Goal: Find specific page/section: Find specific page/section

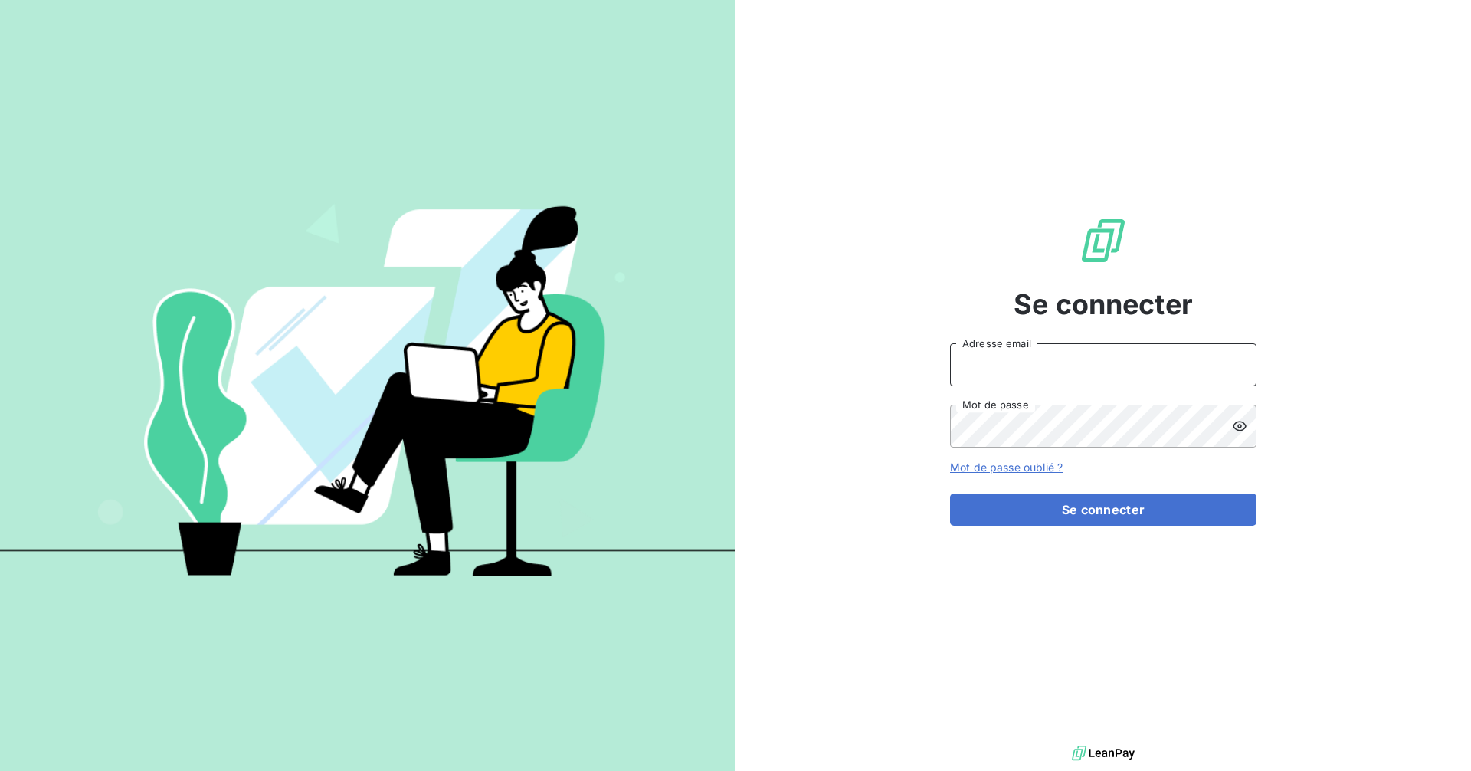
click at [1128, 372] on input "Adresse email" at bounding box center [1103, 364] width 306 height 43
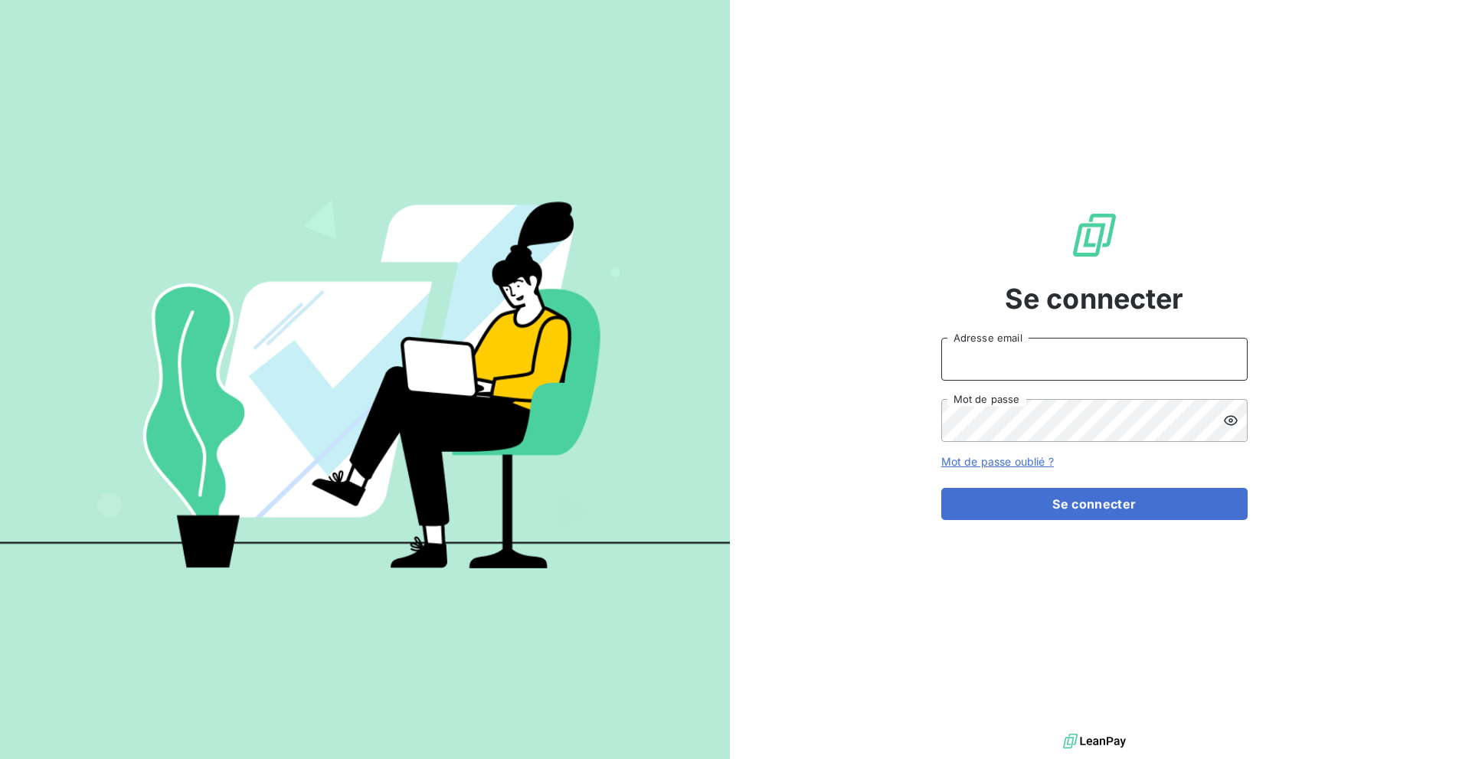
click at [1128, 372] on input "Adresse email" at bounding box center [1095, 359] width 306 height 43
click at [0, 759] on com-1password-button at bounding box center [0, 759] width 0 height 0
type input "[EMAIL_ADDRESS][DOMAIN_NAME]"
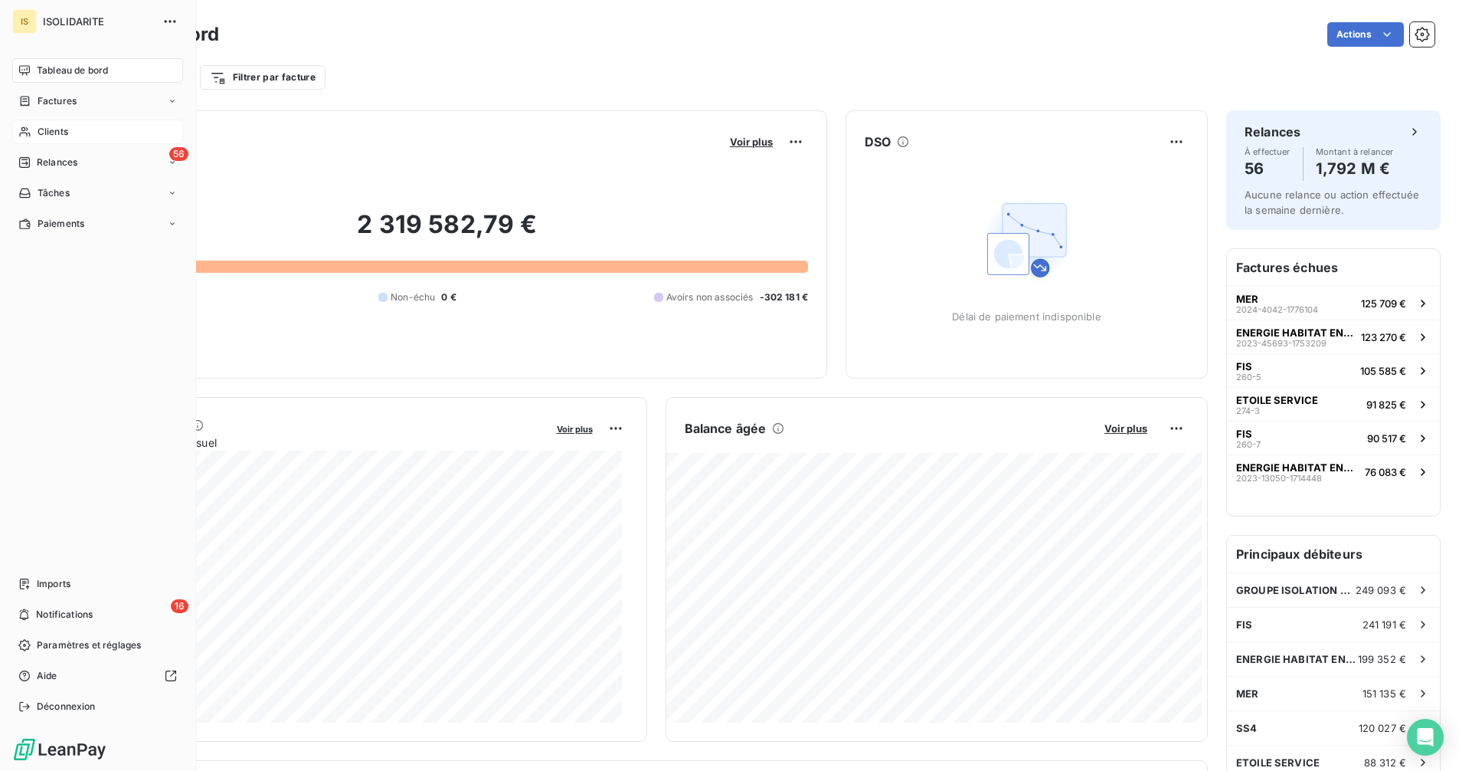
click at [42, 132] on span "Clients" at bounding box center [53, 132] width 31 height 14
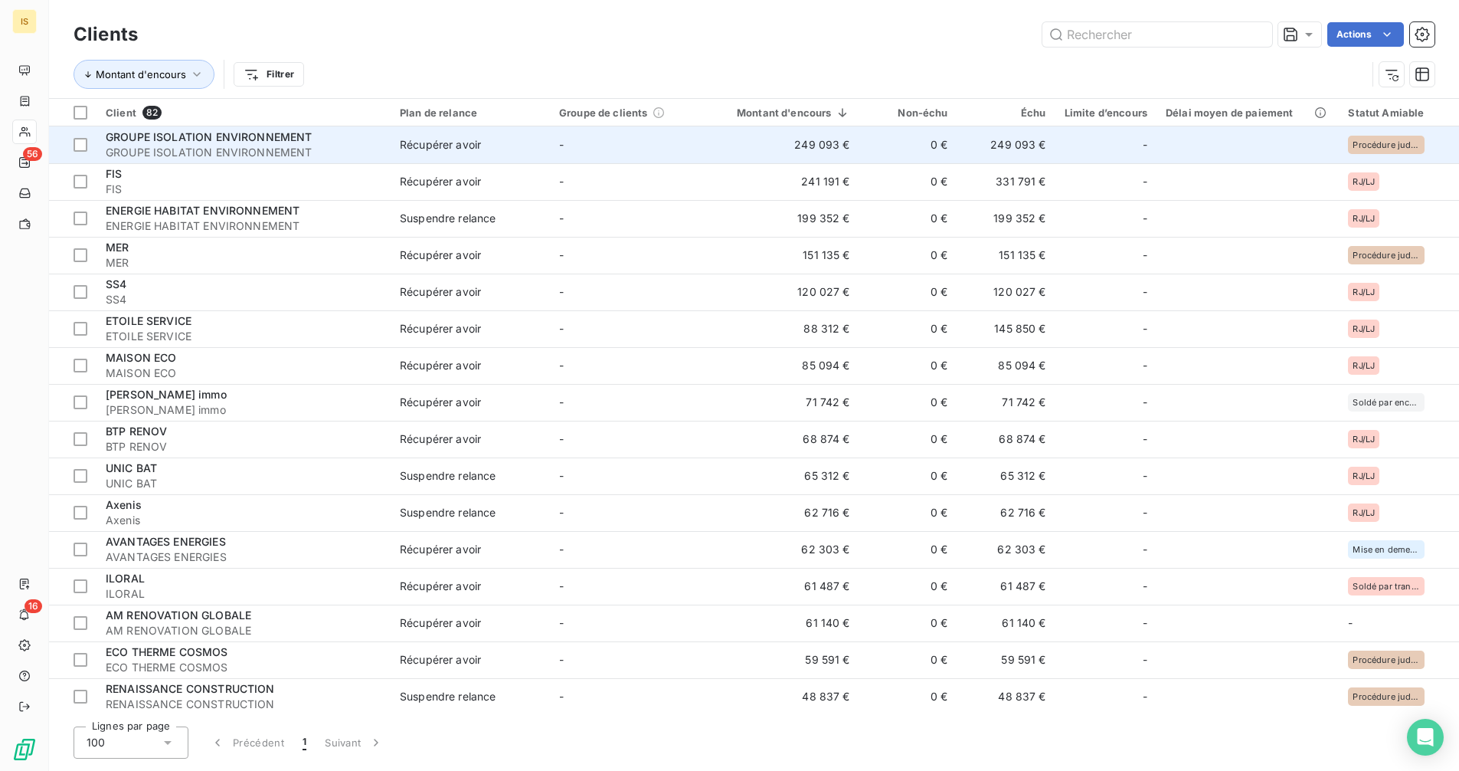
click at [552, 141] on td "-" at bounding box center [629, 144] width 159 height 37
